Goal: Information Seeking & Learning: Learn about a topic

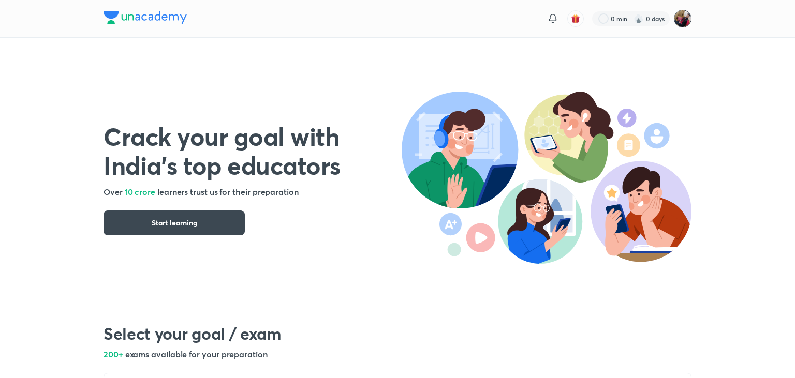
click at [681, 18] on img at bounding box center [683, 19] width 18 height 18
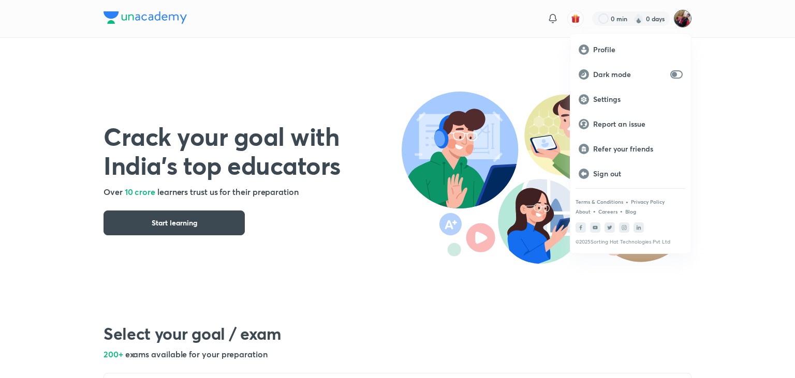
click at [513, 92] on div at bounding box center [397, 189] width 795 height 378
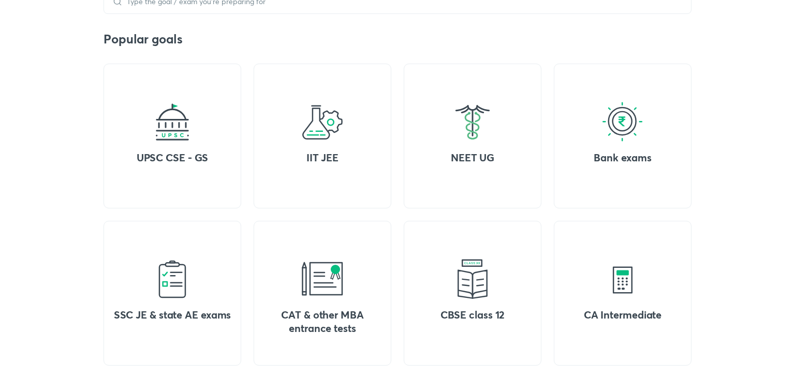
scroll to position [386, 0]
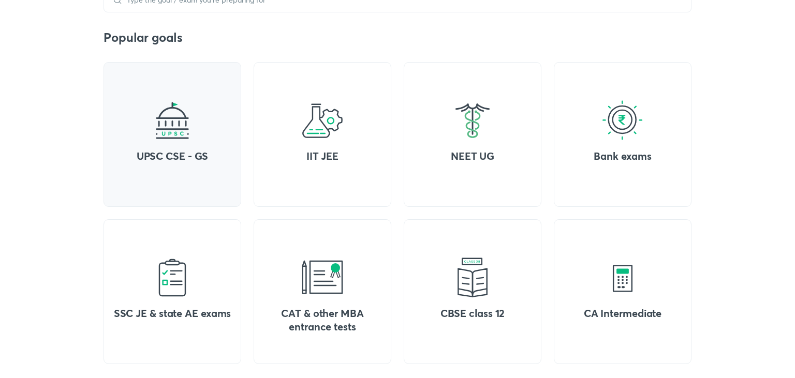
click at [190, 140] on img at bounding box center [172, 120] width 41 height 41
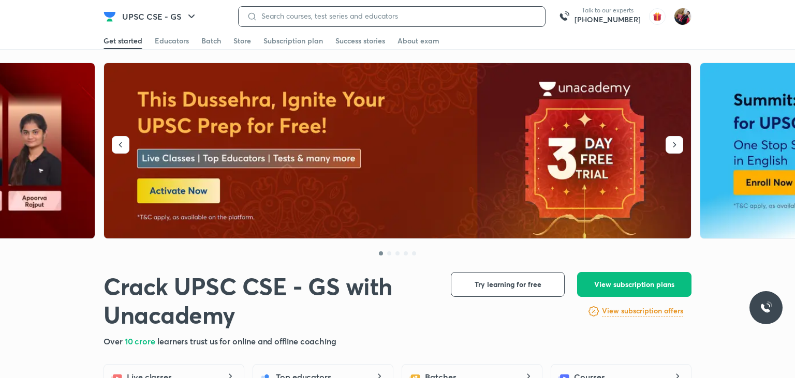
click at [303, 17] on input at bounding box center [396, 16] width 279 height 8
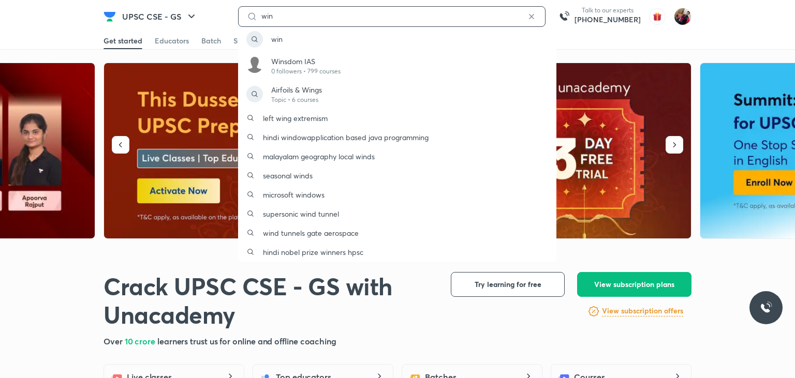
click at [291, 16] on input "win" at bounding box center [391, 16] width 269 height 8
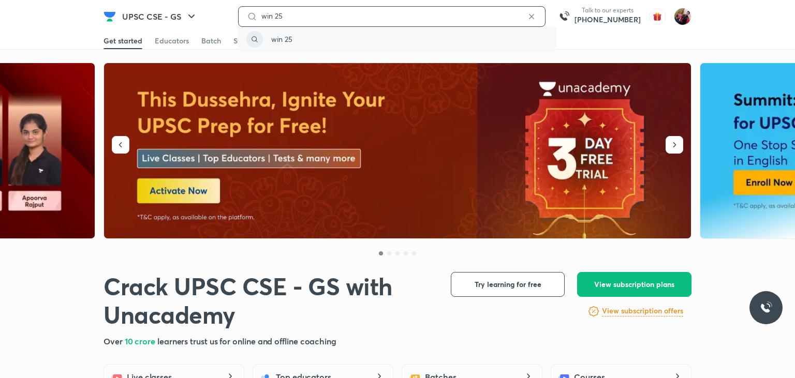
type input "win 25"
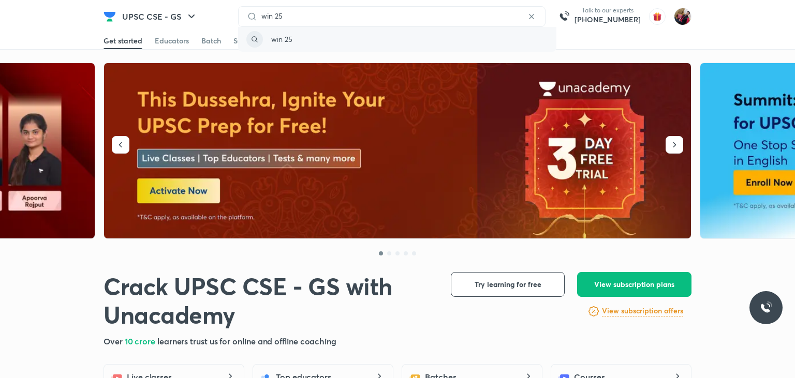
click at [280, 33] on div "win 25" at bounding box center [397, 39] width 318 height 25
